Goal: Navigation & Orientation: Find specific page/section

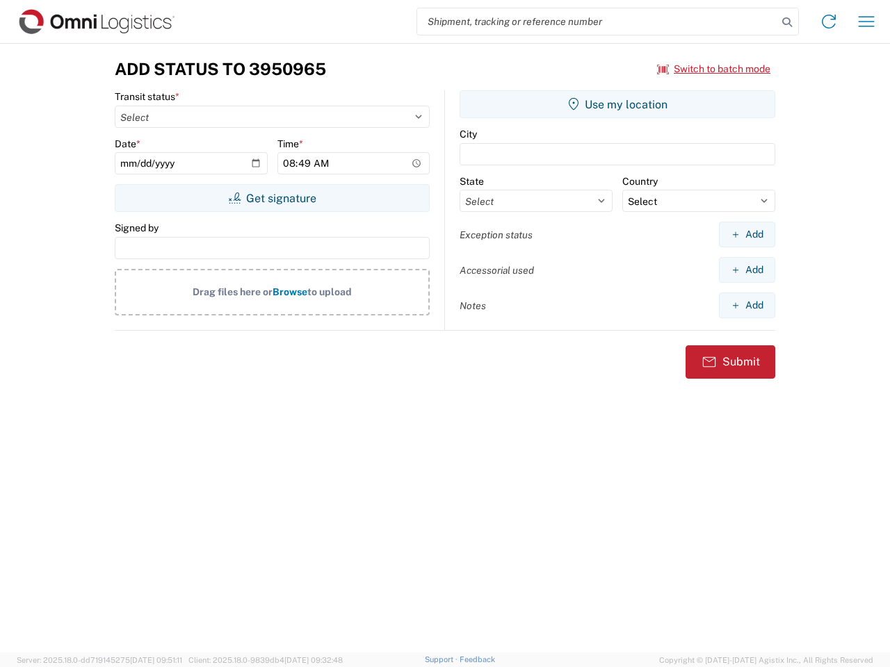
click at [597, 22] on input "search" at bounding box center [597, 21] width 360 height 26
click at [787, 22] on icon at bounding box center [786, 22] width 19 height 19
click at [829, 22] on icon at bounding box center [829, 21] width 22 height 22
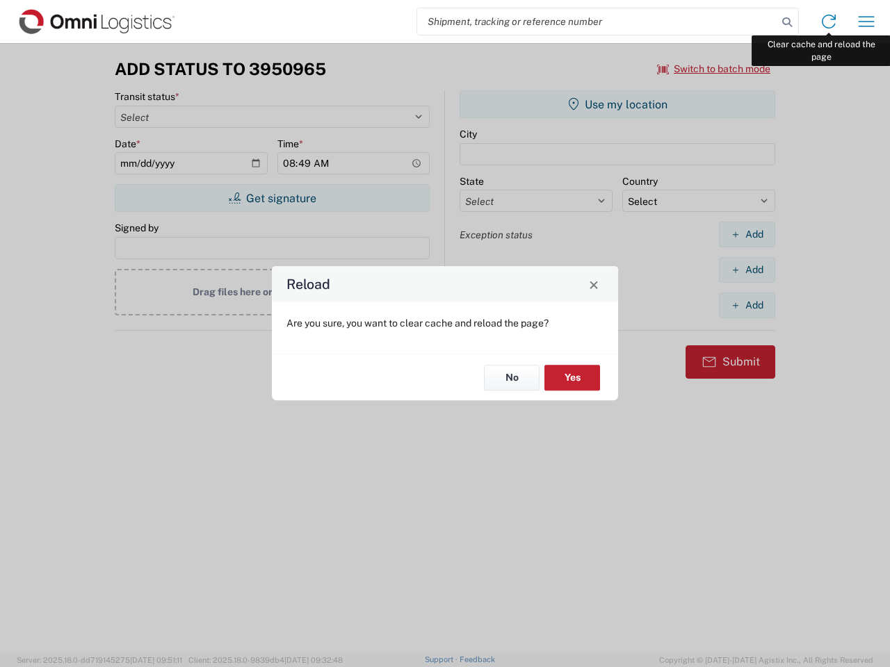
click at [866, 22] on div "Reload Are you sure, you want to clear cache and reload the page? No Yes" at bounding box center [445, 333] width 890 height 667
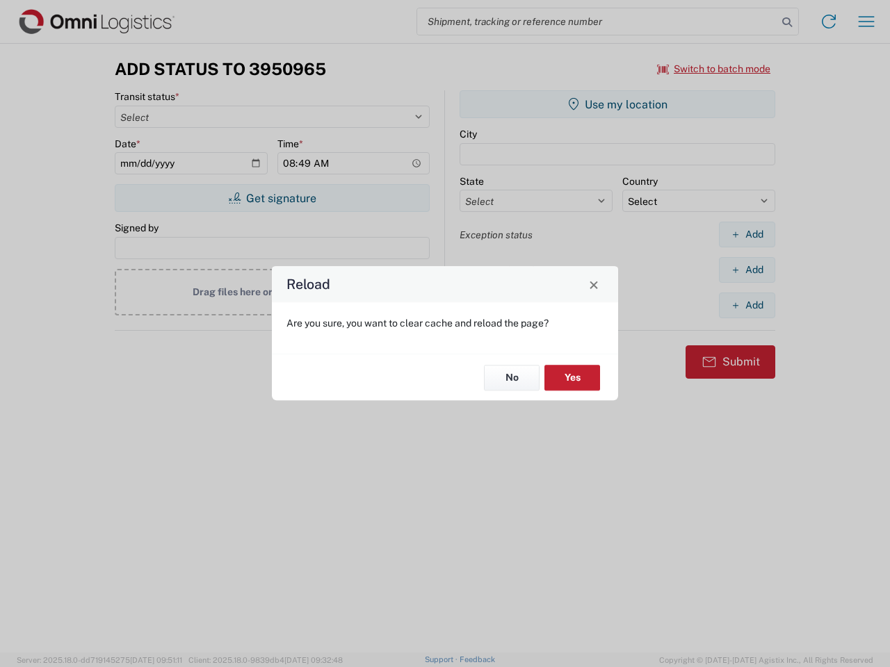
click at [714, 69] on div "Reload Are you sure, you want to clear cache and reload the page? No Yes" at bounding box center [445, 333] width 890 height 667
click at [272, 198] on div "Reload Are you sure, you want to clear cache and reload the page? No Yes" at bounding box center [445, 333] width 890 height 667
click at [617, 104] on div "Reload Are you sure, you want to clear cache and reload the page? No Yes" at bounding box center [445, 333] width 890 height 667
click at [747, 234] on div "Reload Are you sure, you want to clear cache and reload the page? No Yes" at bounding box center [445, 333] width 890 height 667
click at [747, 270] on div "Reload Are you sure, you want to clear cache and reload the page? No Yes" at bounding box center [445, 333] width 890 height 667
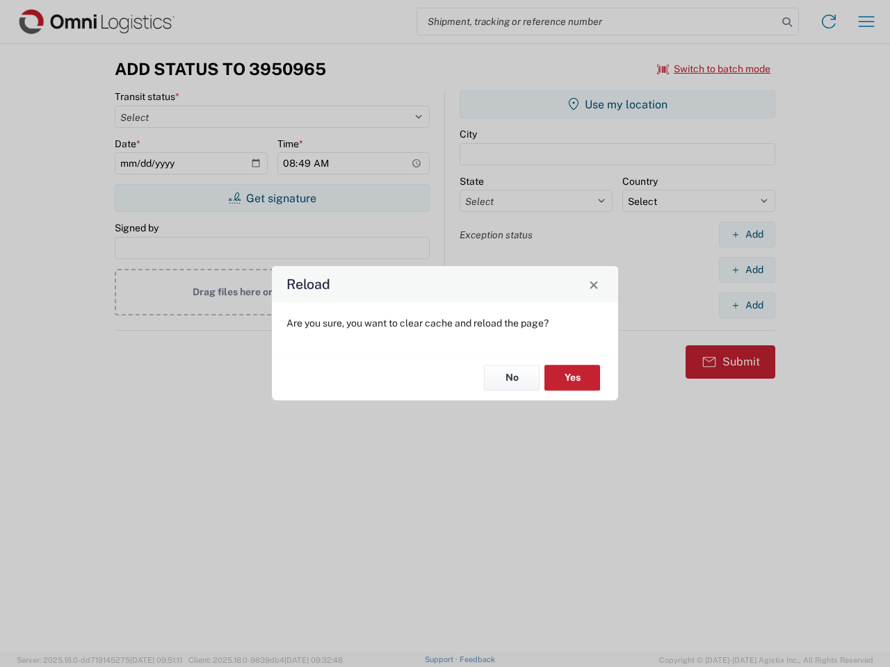
click at [747, 305] on div "Reload Are you sure, you want to clear cache and reload the page? No Yes" at bounding box center [445, 333] width 890 height 667
